Goal: Transaction & Acquisition: Book appointment/travel/reservation

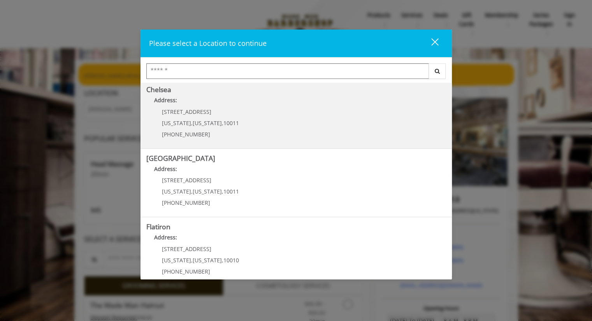
scroll to position [137, 0]
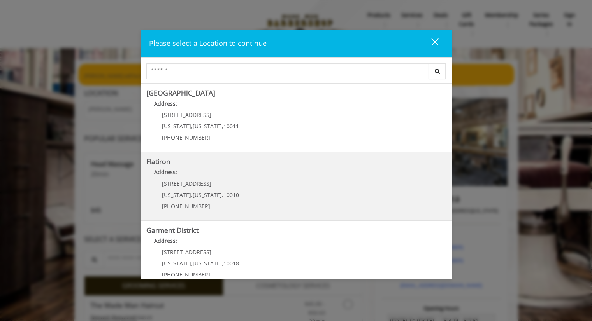
click at [211, 191] on span "[US_STATE]" at bounding box center [207, 194] width 29 height 7
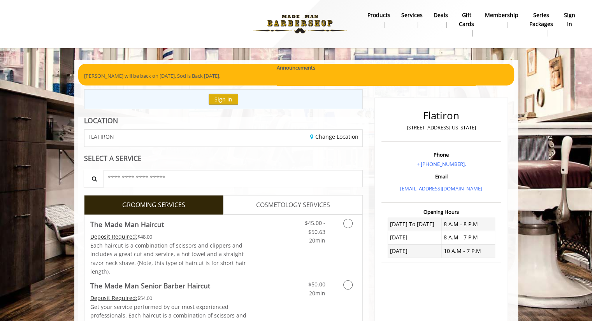
scroll to position [85, 0]
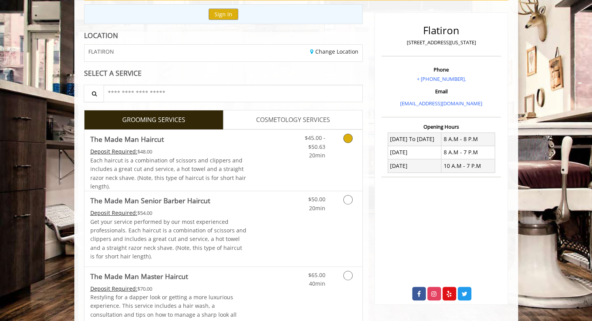
click at [237, 151] on div "Deposit Required: $48.00" at bounding box center [168, 151] width 156 height 9
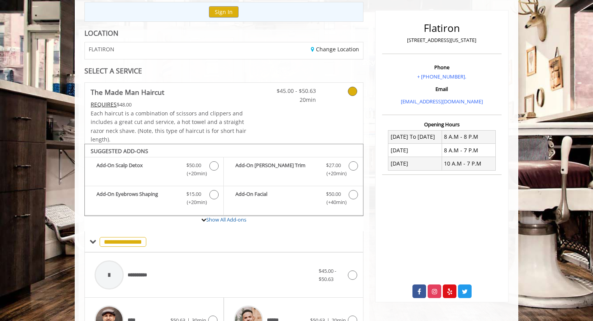
scroll to position [231, 0]
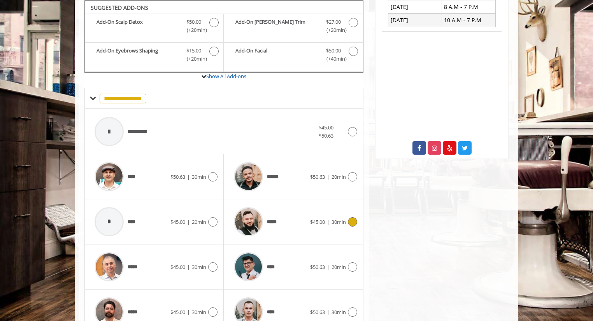
click at [293, 227] on div "*****" at bounding box center [270, 222] width 80 height 37
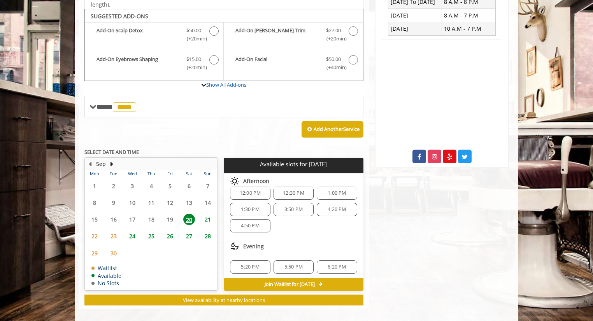
scroll to position [229, 0]
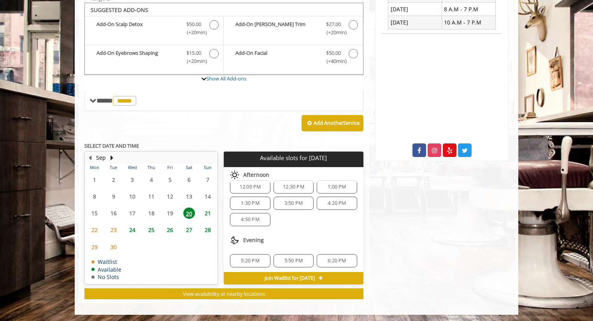
click at [290, 262] on div "5:50 PM" at bounding box center [294, 260] width 40 height 13
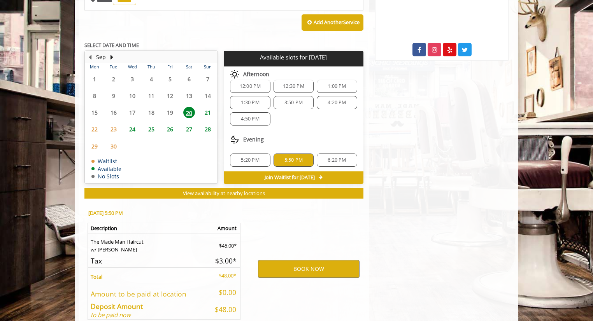
scroll to position [369, 0]
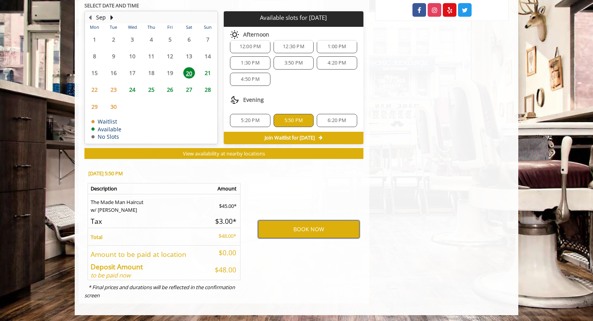
click at [293, 226] on button "BOOK NOW" at bounding box center [309, 230] width 102 height 18
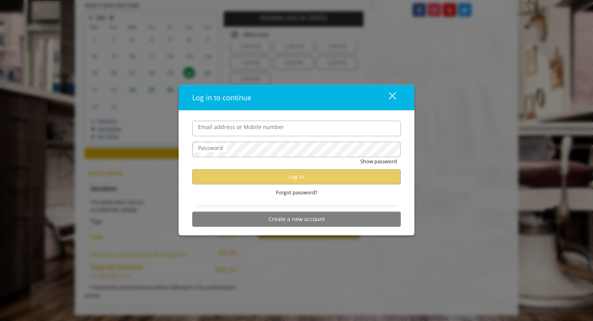
type input "**********"
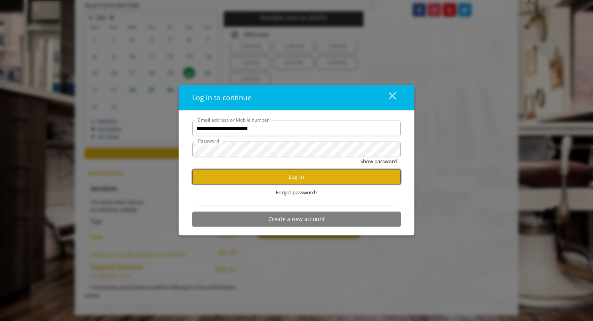
click at [261, 176] on button "Log in" at bounding box center [296, 176] width 209 height 15
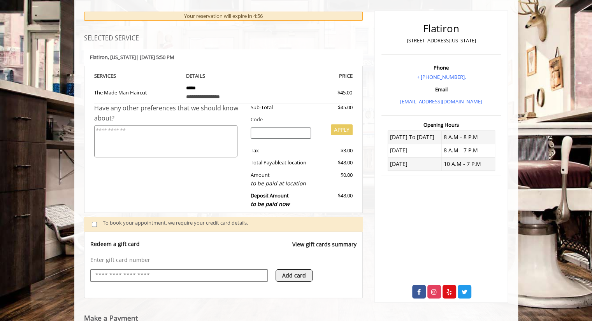
scroll to position [279, 0]
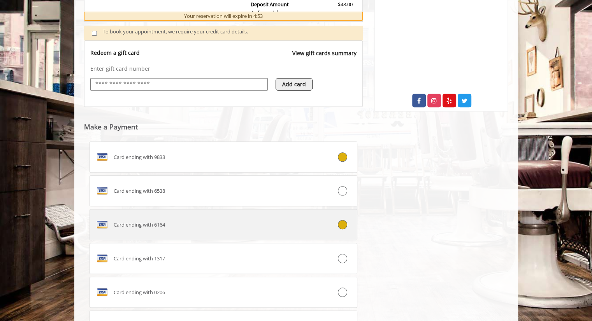
click at [249, 224] on div "Card ending with 6164" at bounding box center [201, 225] width 223 height 12
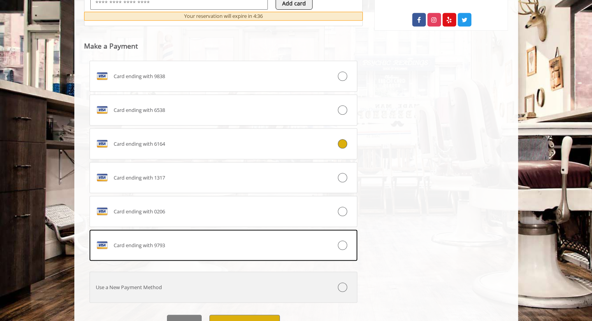
scroll to position [397, 0]
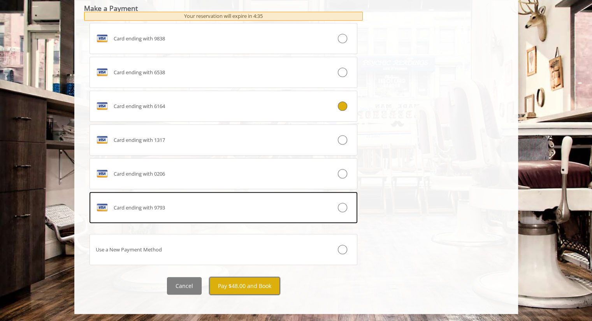
click at [261, 287] on button "Pay $48.00 and Book" at bounding box center [244, 286] width 70 height 18
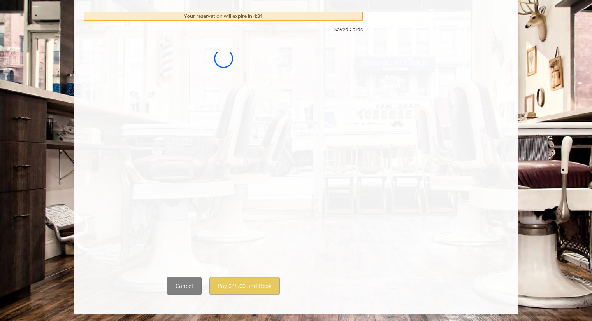
scroll to position [0, 0]
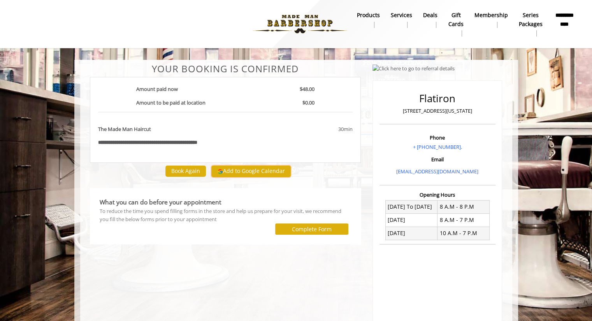
click at [229, 167] on button "Add to Google Calendar" at bounding box center [250, 172] width 79 height 12
